Goal: Task Accomplishment & Management: Use online tool/utility

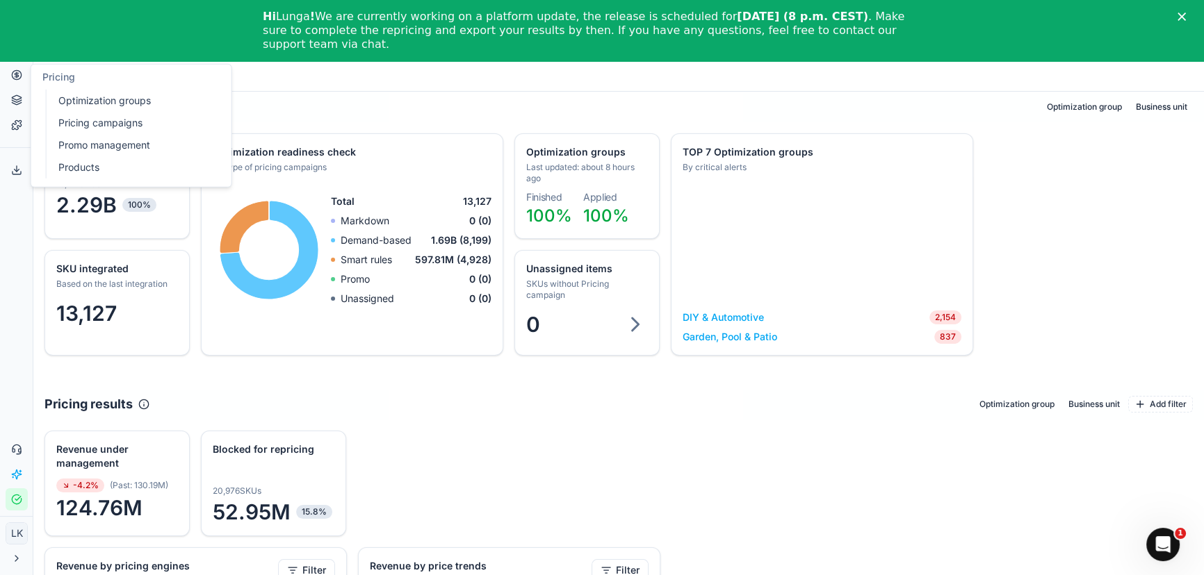
click at [95, 166] on link "Products" at bounding box center [134, 167] width 162 height 19
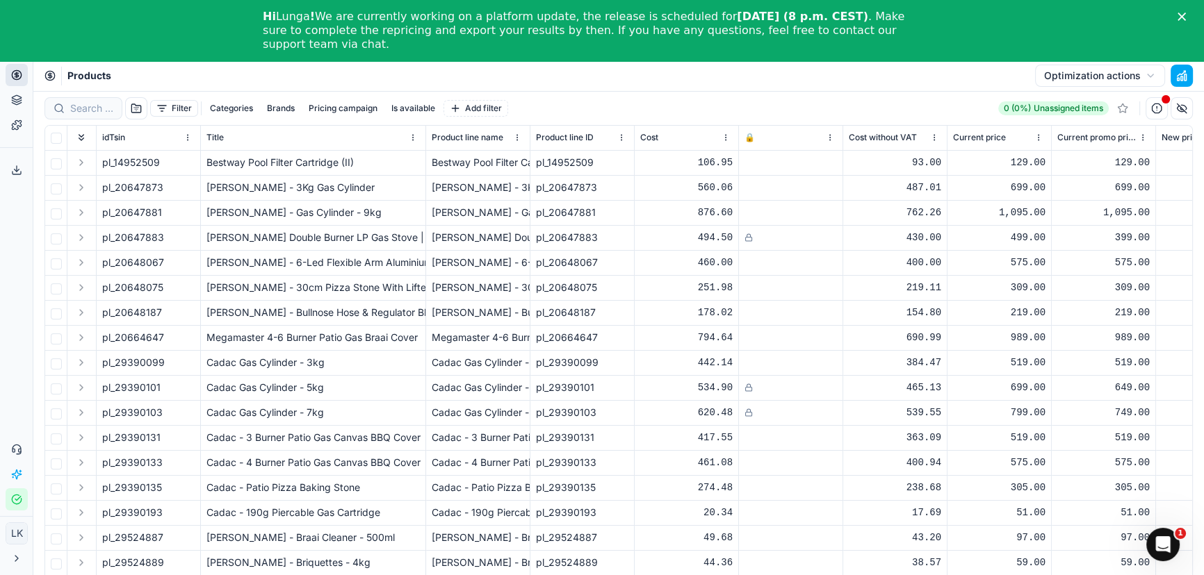
click at [375, 69] on div "Products Optimization actions" at bounding box center [618, 76] width 1170 height 31
paste input "96859873"
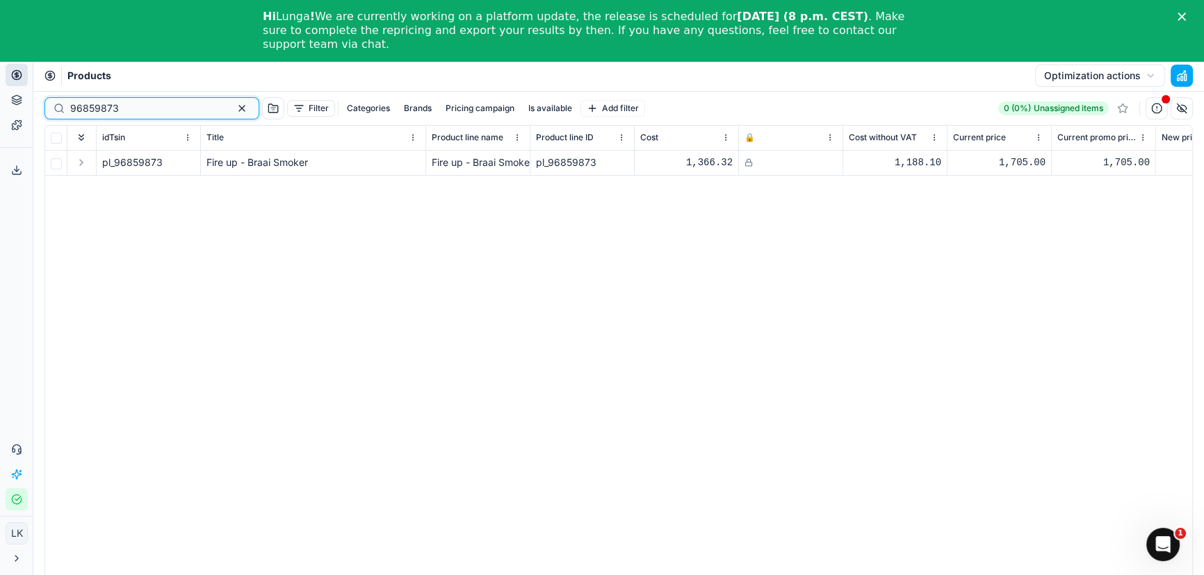
type input "96859873"
click at [560, 348] on div "pl_96859873 Fire up - Braai Smoker Fire up - Braai Smoker pl_96859873 1,366.32 …" at bounding box center [618, 382] width 1147 height 463
click at [233, 107] on button "button" at bounding box center [241, 108] width 17 height 17
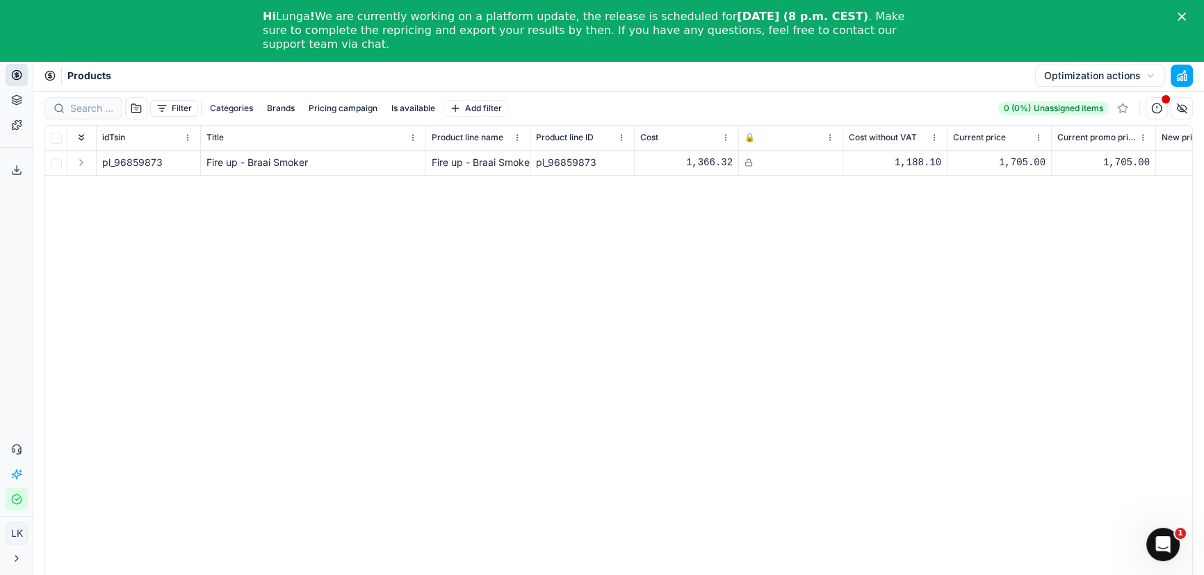
click at [396, 274] on div "pl_96859873 Fire up - Braai Smoker Fire up - Braai Smoker pl_96859873 1,366.32 …" at bounding box center [618, 382] width 1147 height 463
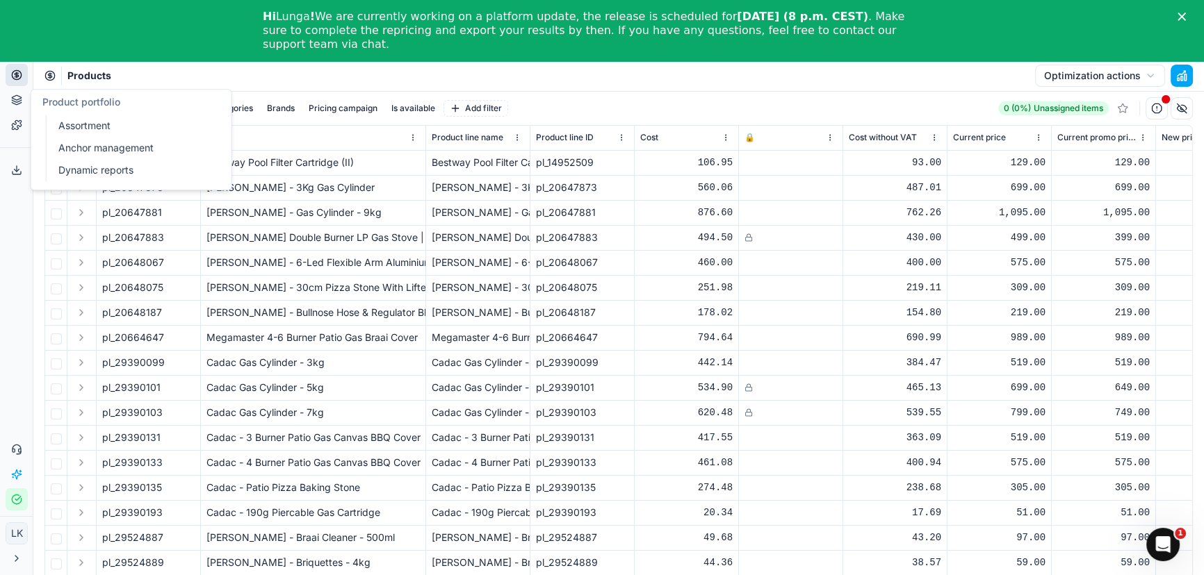
click at [13, 97] on icon at bounding box center [16, 97] width 9 height 5
click at [104, 97] on link "Optimization groups" at bounding box center [134, 100] width 162 height 19
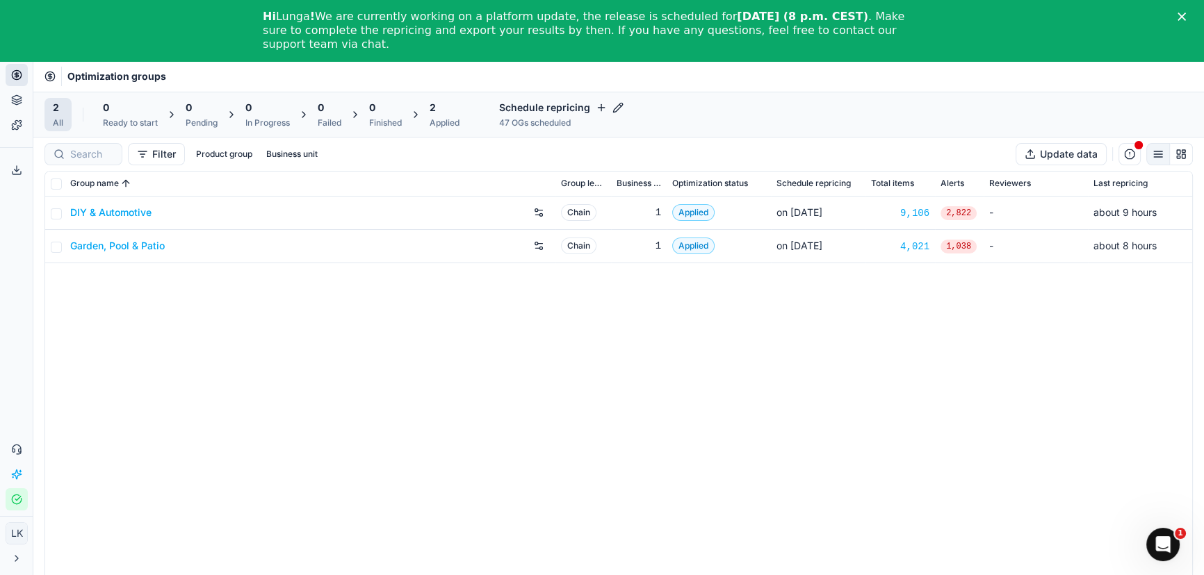
click at [139, 245] on link "Garden, Pool & Patio" at bounding box center [117, 246] width 95 height 14
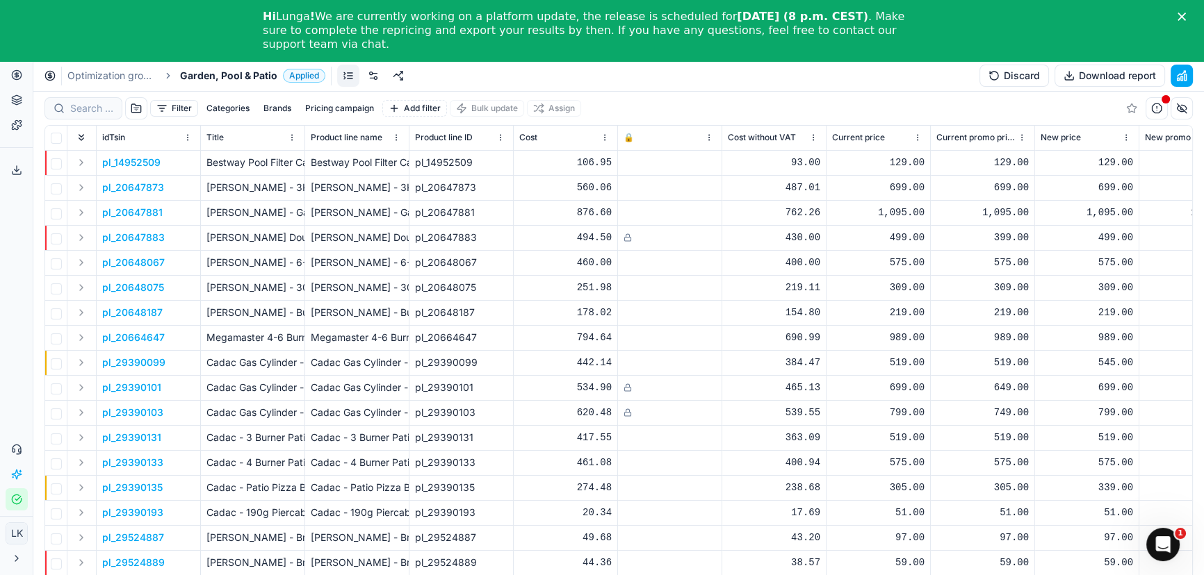
click at [347, 76] on link at bounding box center [348, 76] width 22 height 22
click at [368, 81] on link at bounding box center [373, 76] width 22 height 22
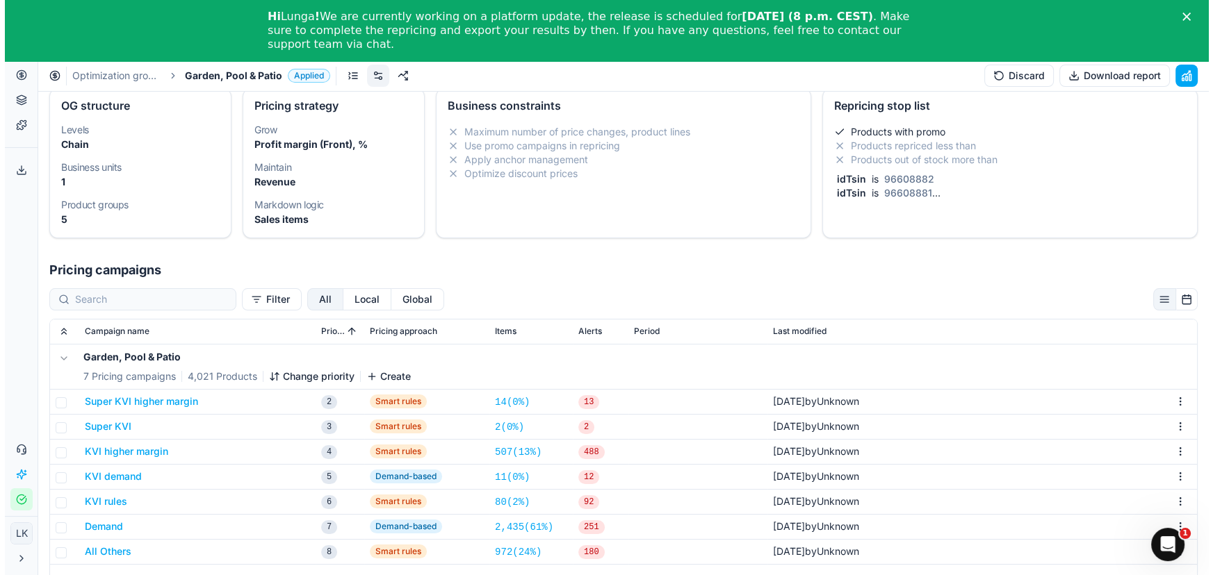
scroll to position [42, 0]
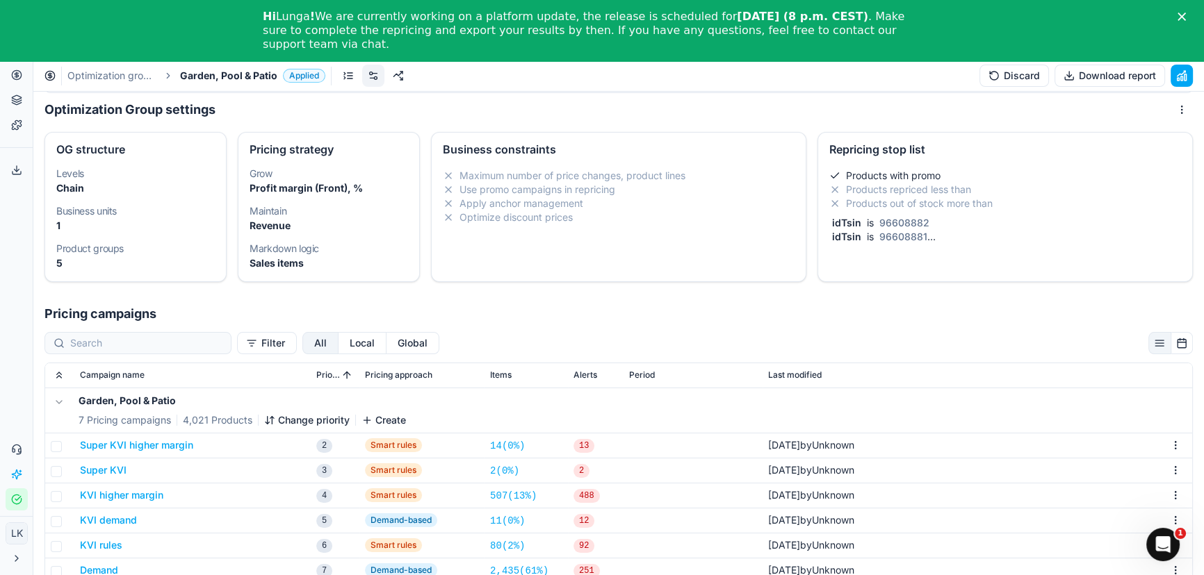
click at [994, 216] on div "idTsin is 96608882" at bounding box center [1002, 223] width 346 height 14
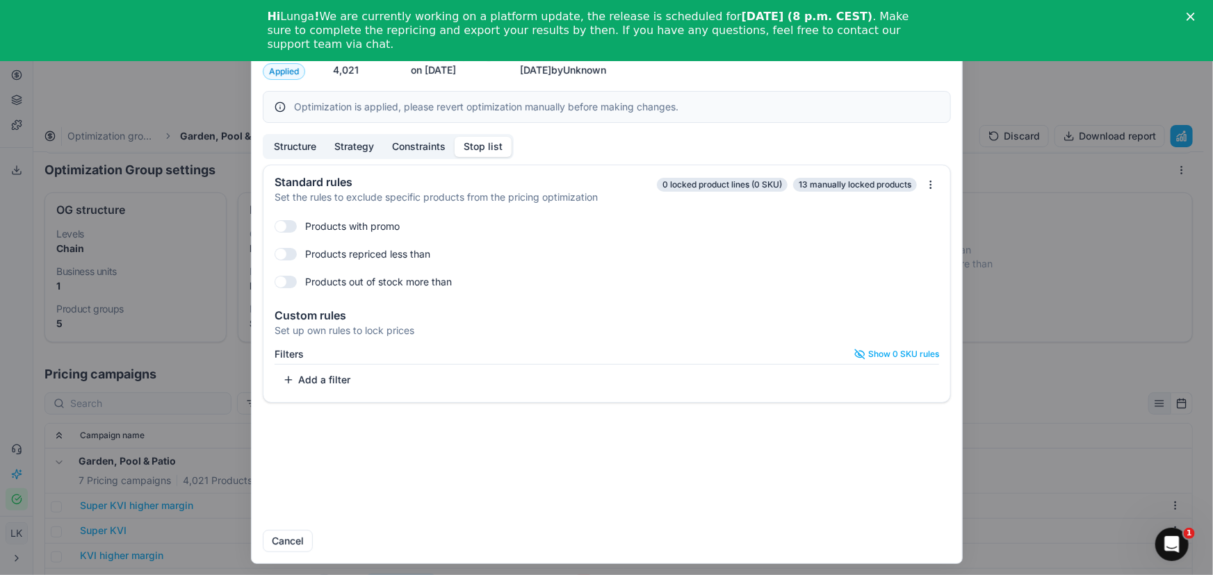
checkbox input "true"
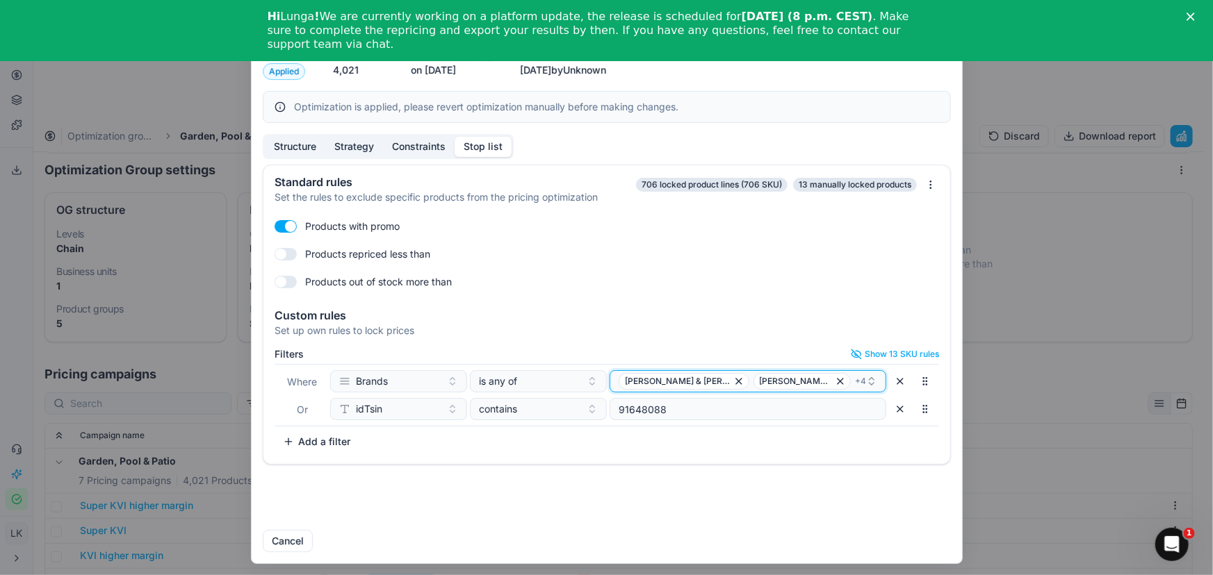
click at [841, 382] on div "[PERSON_NAME] & [PERSON_NAME]-O-Chef + 4" at bounding box center [741, 381] width 247 height 17
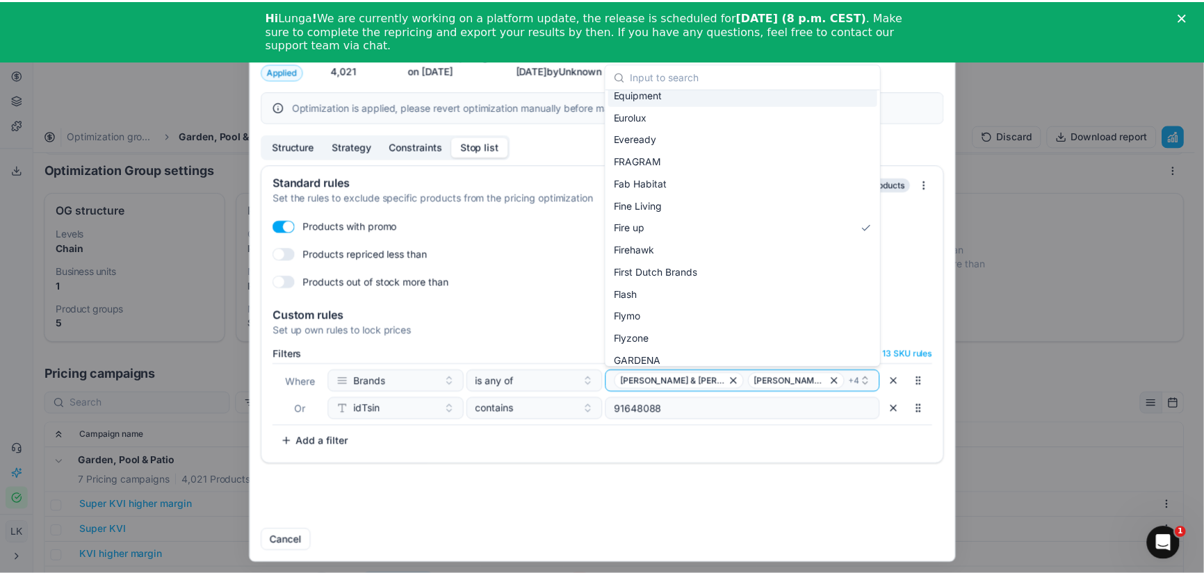
scroll to position [990, 0]
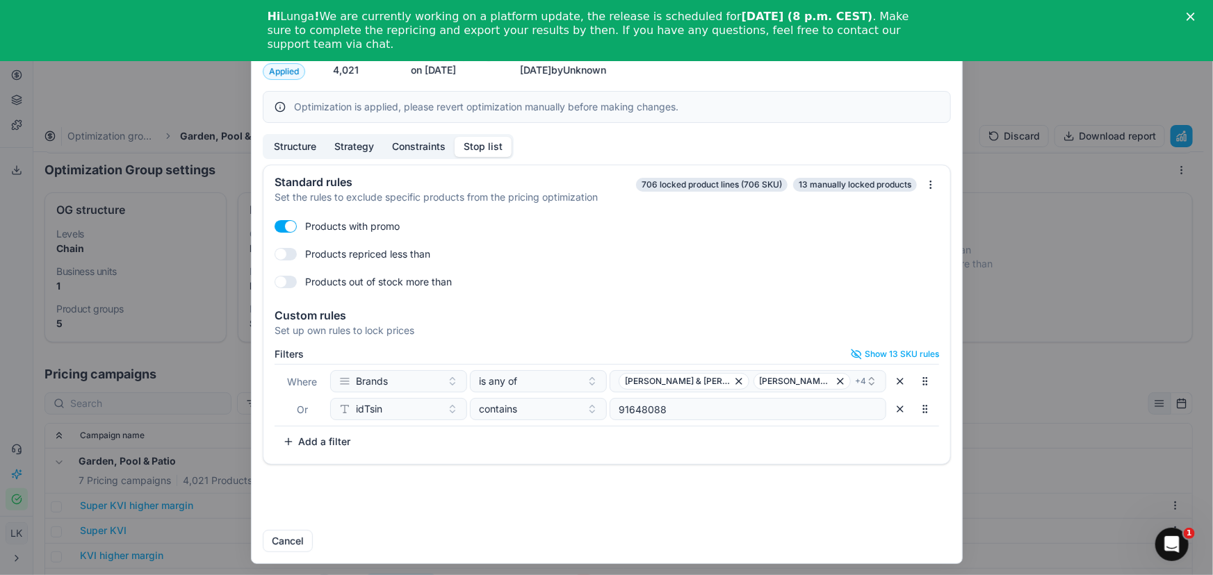
click at [604, 500] on div "Standard rules Set the rules to exclude specific products from the pricing opti…" at bounding box center [607, 342] width 710 height 354
drag, startPoint x: 299, startPoint y: 71, endPoint x: 263, endPoint y: 76, distance: 35.9
click at [261, 76] on form "Oprimization group is saving... Garden, Pool & Patio Status Applied Items in OG…" at bounding box center [607, 288] width 710 height 552
drag, startPoint x: 292, startPoint y: 541, endPoint x: 240, endPoint y: 498, distance: 67.6
click at [292, 541] on button "Cancel" at bounding box center [288, 541] width 50 height 22
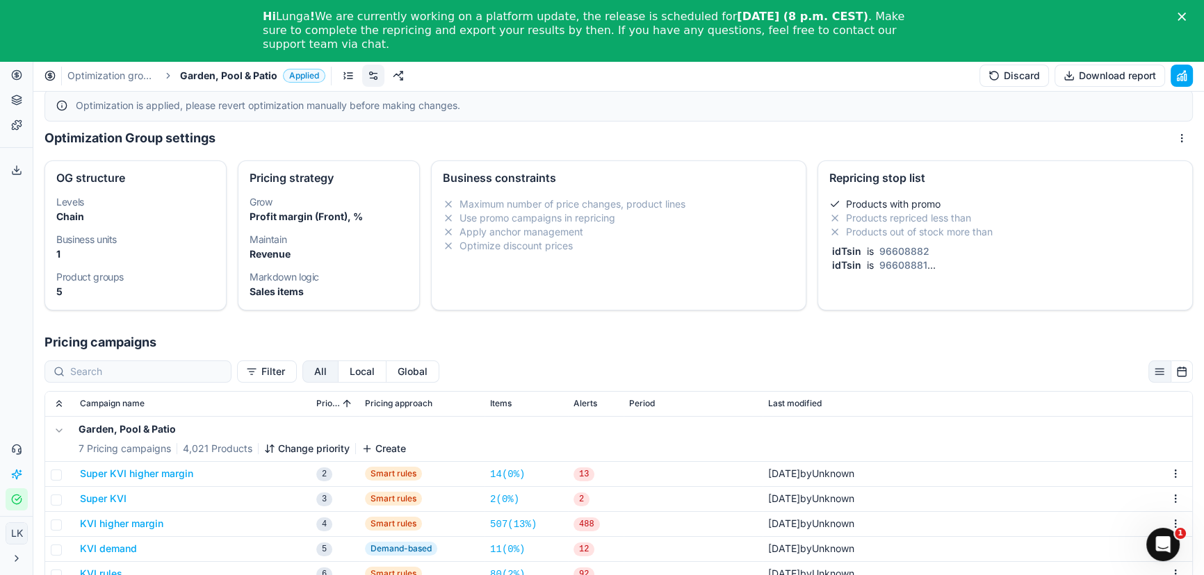
scroll to position [0, 0]
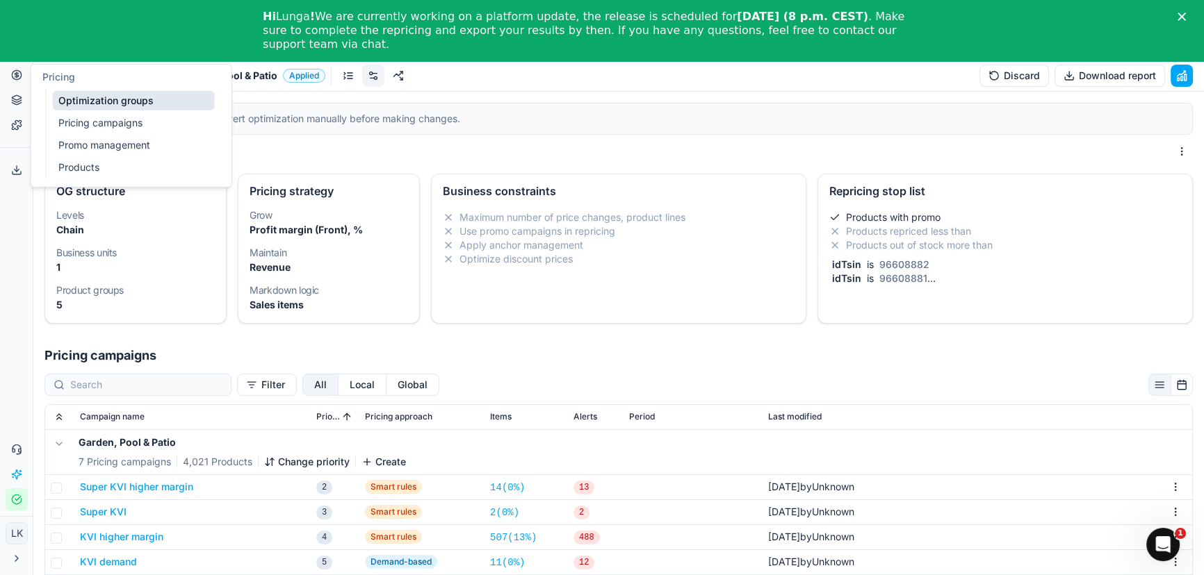
click at [79, 170] on link "Products" at bounding box center [134, 167] width 162 height 19
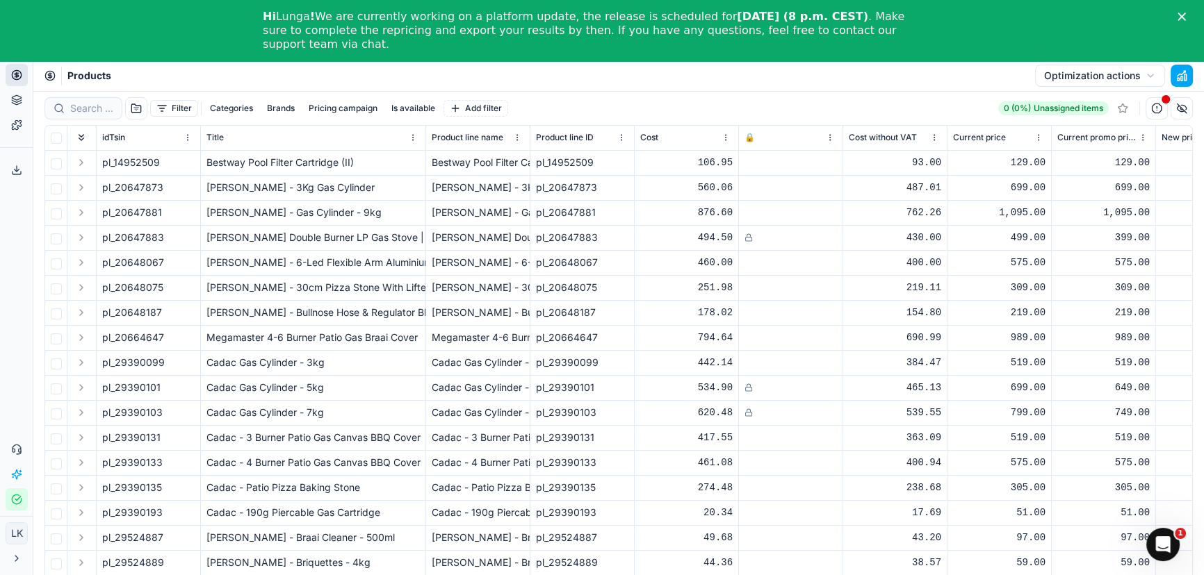
click at [288, 108] on button "Brands" at bounding box center [280, 108] width 39 height 17
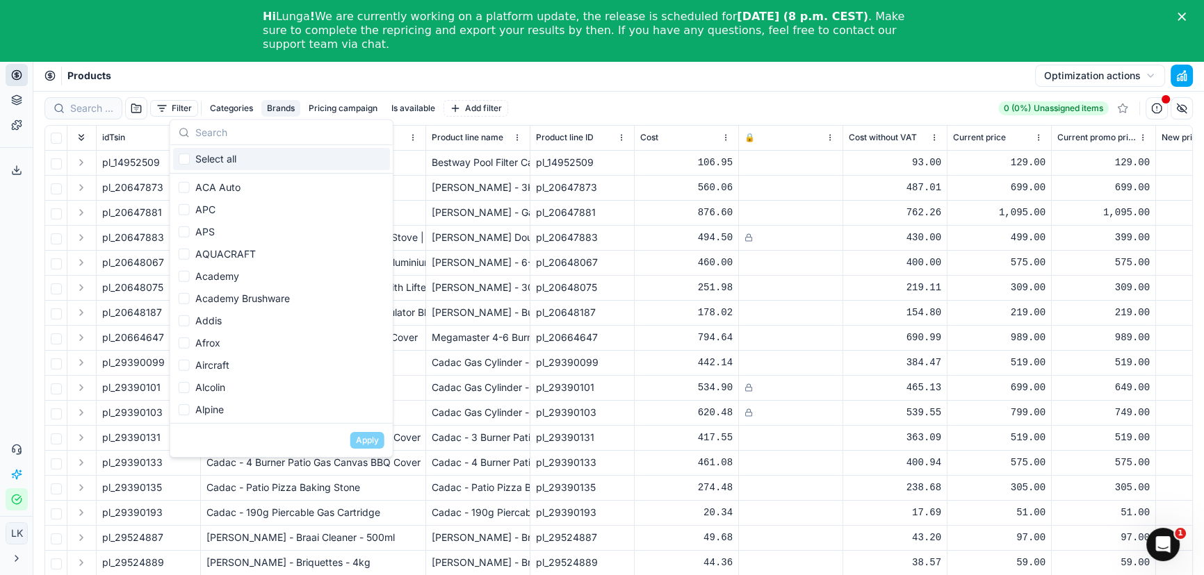
click at [272, 131] on input "text" at bounding box center [289, 132] width 189 height 28
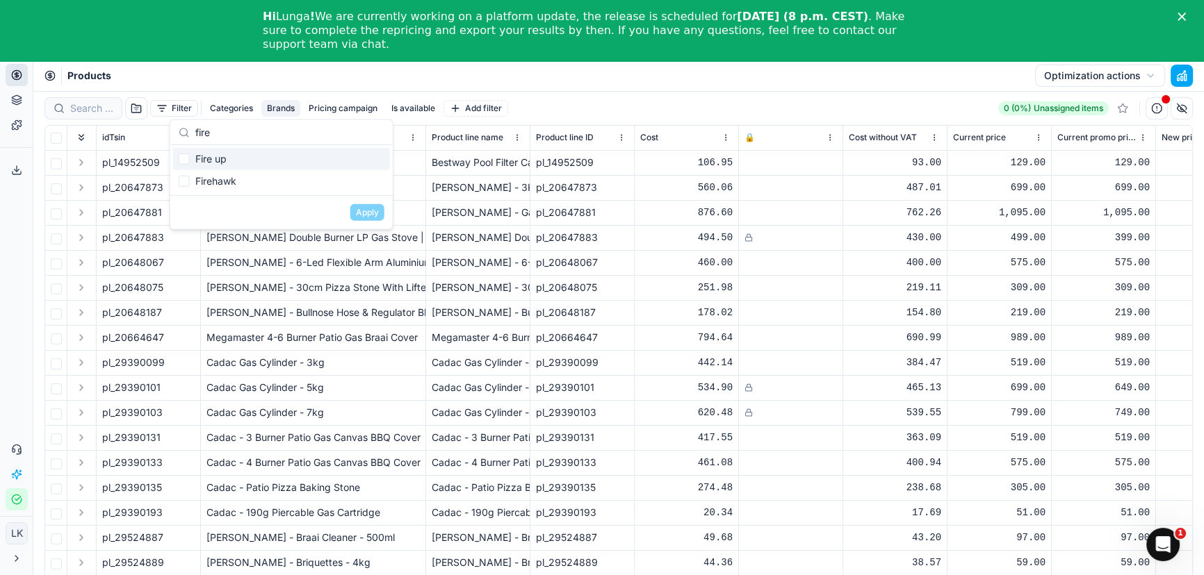
type input "fire"
click at [185, 151] on div "Fire up" at bounding box center [281, 159] width 217 height 22
checkbox input "true"
click at [377, 208] on button "Apply" at bounding box center [367, 212] width 34 height 17
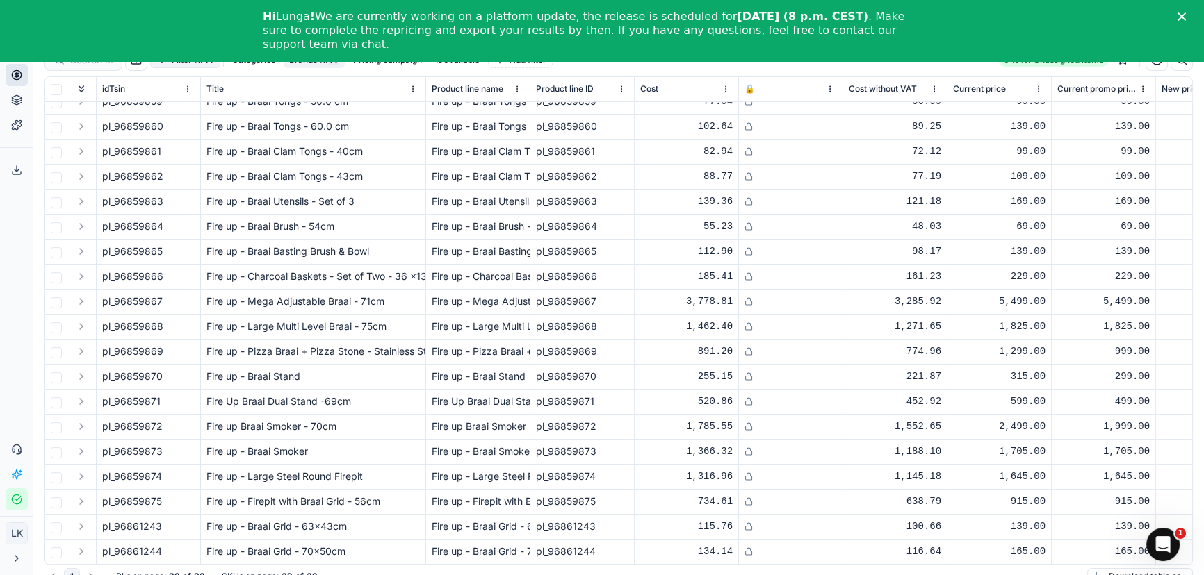
scroll to position [61, 0]
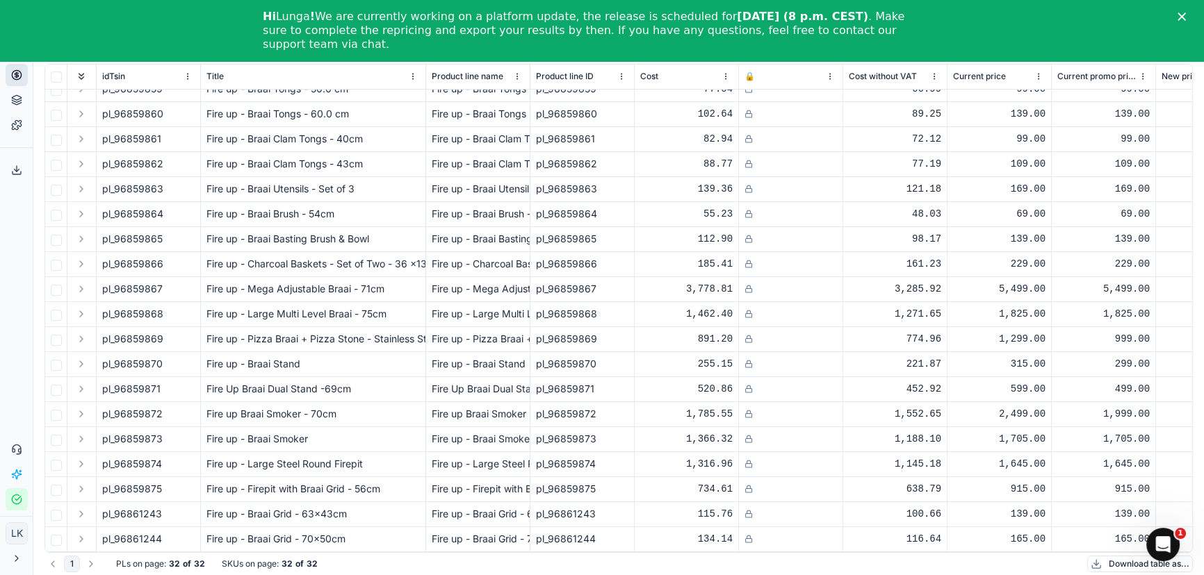
click at [857, 573] on div "1 PLs on page : 32 of 32 SKUs on page : 32 of 32 Download table as..." at bounding box center [618, 564] width 1148 height 22
